Goal: Find specific page/section: Find specific page/section

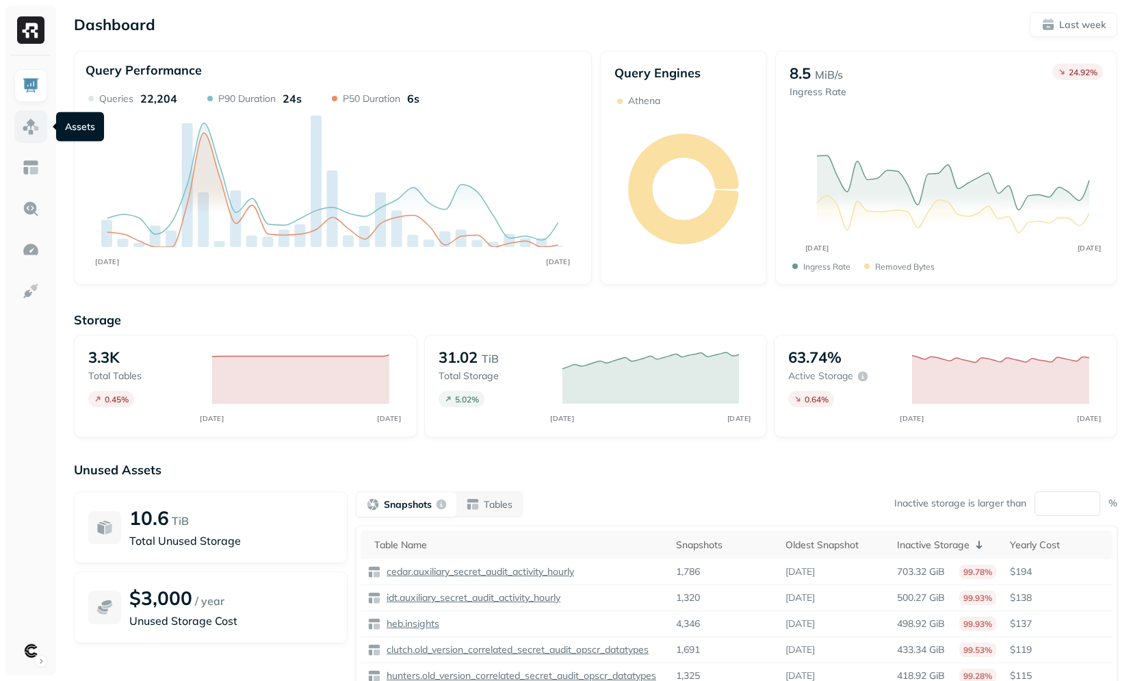
click at [40, 127] on link at bounding box center [30, 126] width 33 height 33
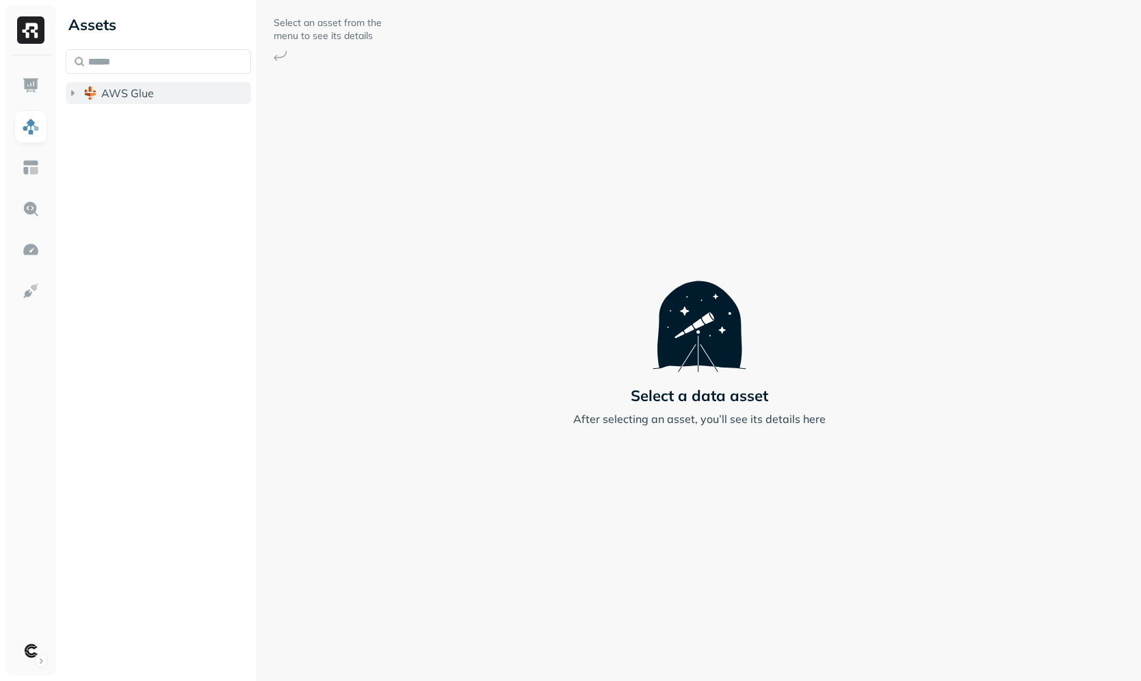
click at [150, 97] on span "AWS Glue" at bounding box center [127, 93] width 53 height 14
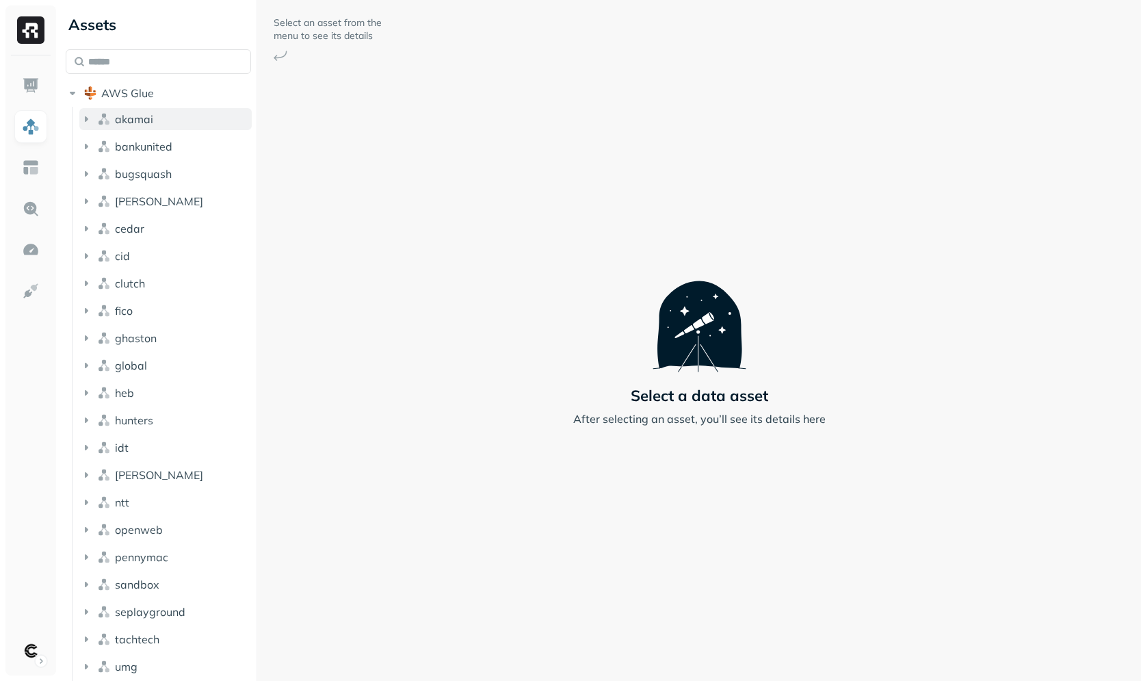
click at [158, 119] on button "akamai" at bounding box center [165, 119] width 172 height 22
click at [155, 150] on p "( 18 )" at bounding box center [158, 145] width 21 height 14
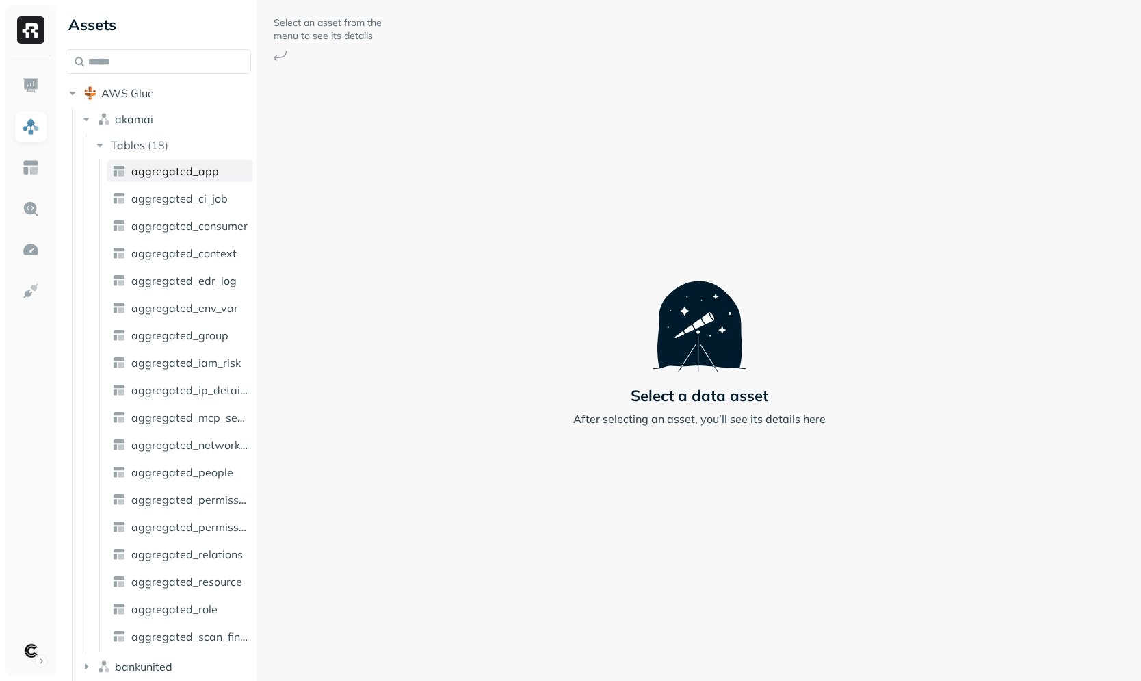
click at [160, 181] on link "aggregated_app" at bounding box center [180, 171] width 146 height 22
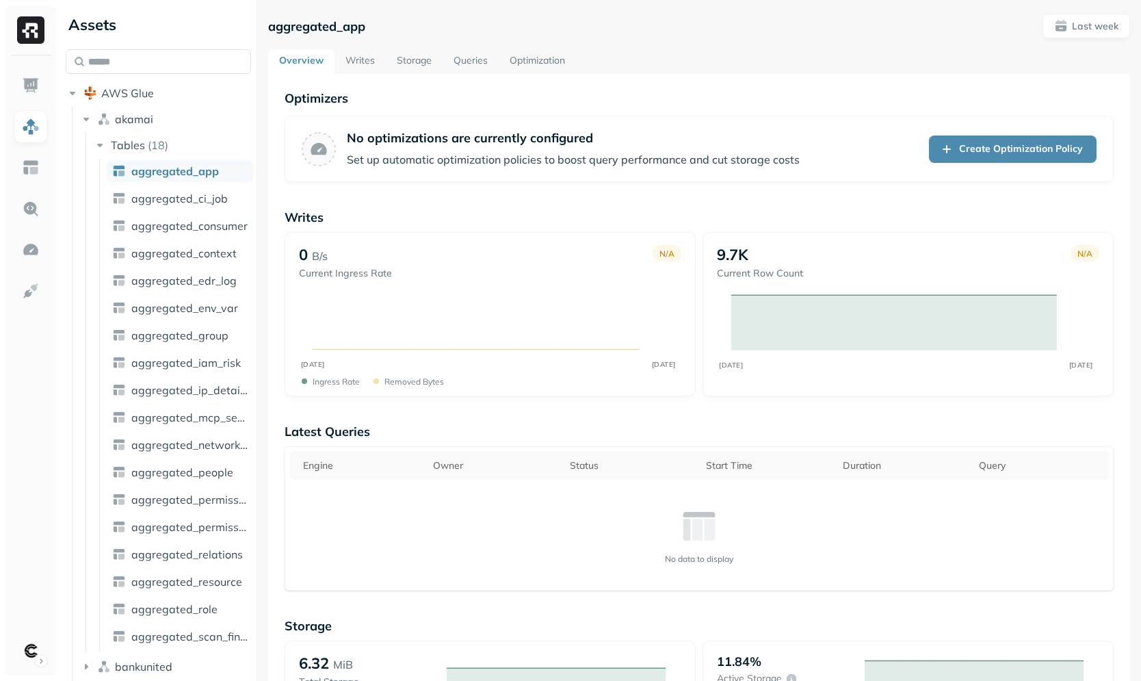
scroll to position [8, 0]
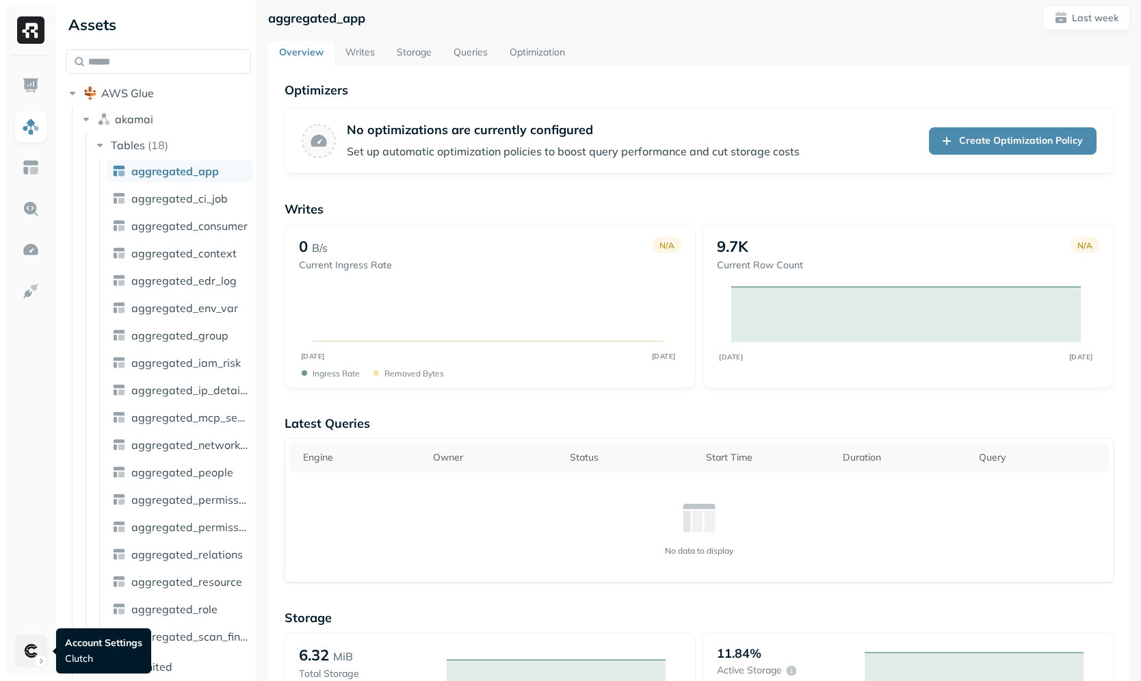
click at [26, 642] on html "Assets AWS Glue akamai Tables ( 18 ) aggregated_app aggregated_ci_job aggregate…" at bounding box center [570, 340] width 1141 height 681
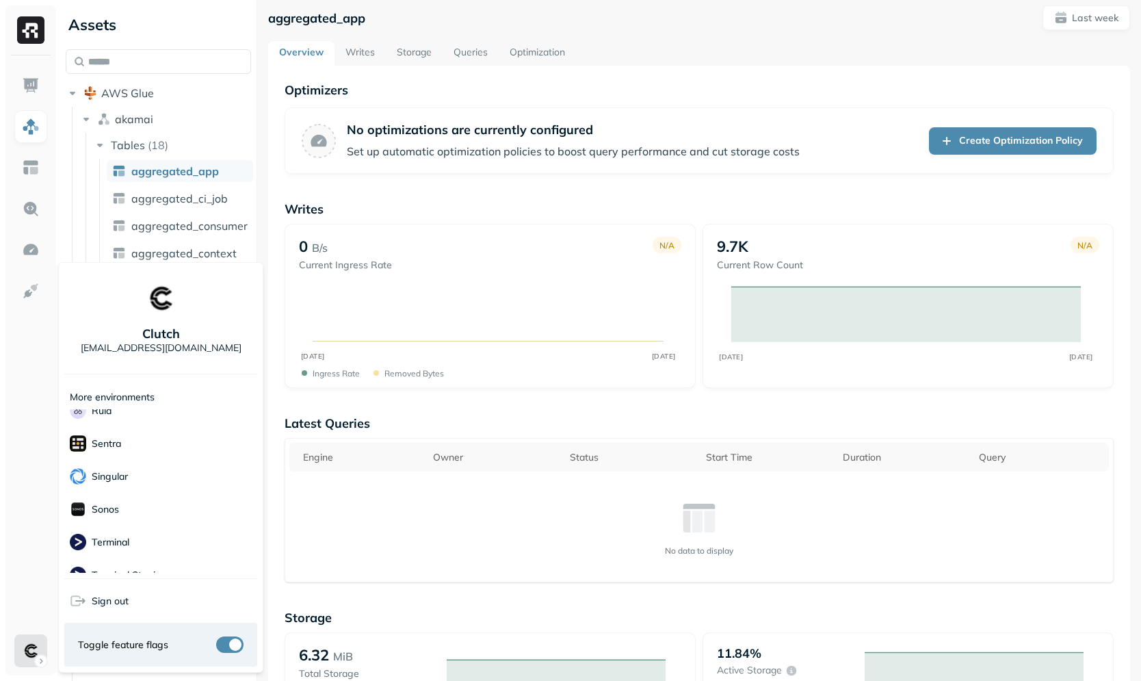
scroll to position [381, 0]
click at [138, 536] on div "Unity" at bounding box center [160, 537] width 193 height 34
